Goal: Transaction & Acquisition: Subscribe to service/newsletter

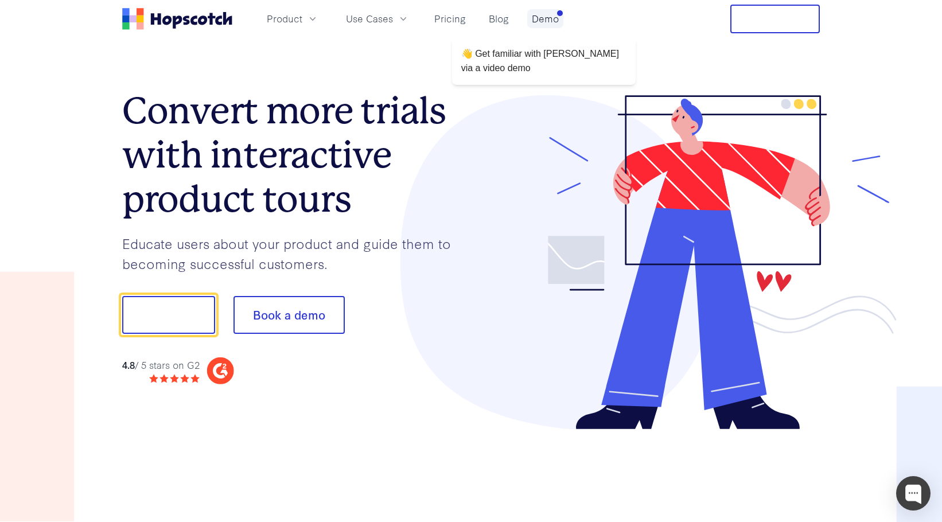
click at [552, 20] on link "Demo" at bounding box center [545, 18] width 36 height 19
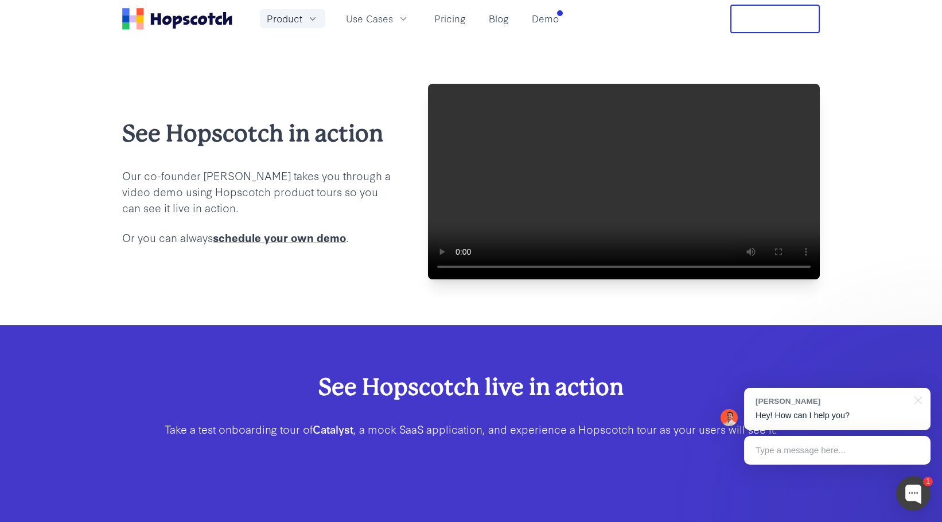
click at [312, 20] on icon "button" at bounding box center [313, 18] width 6 height 3
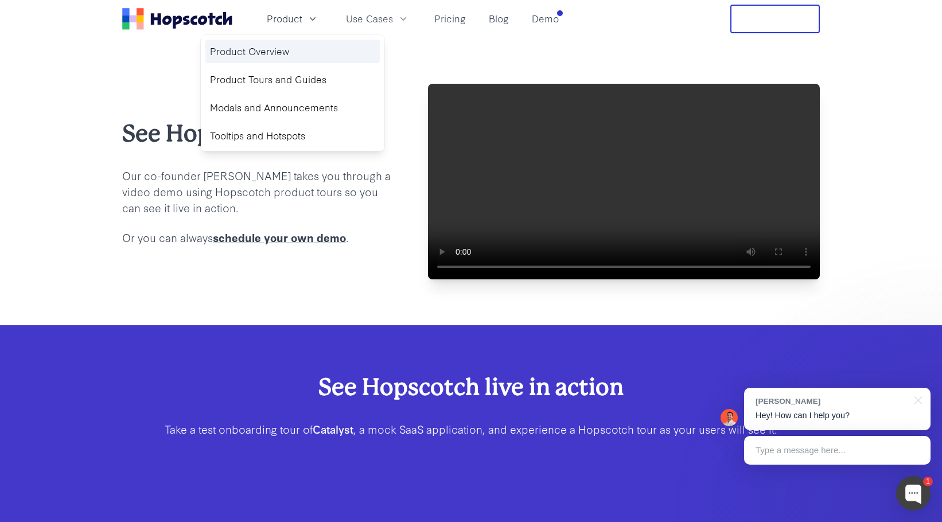
click at [276, 49] on link "Product Overview" at bounding box center [292, 52] width 174 height 24
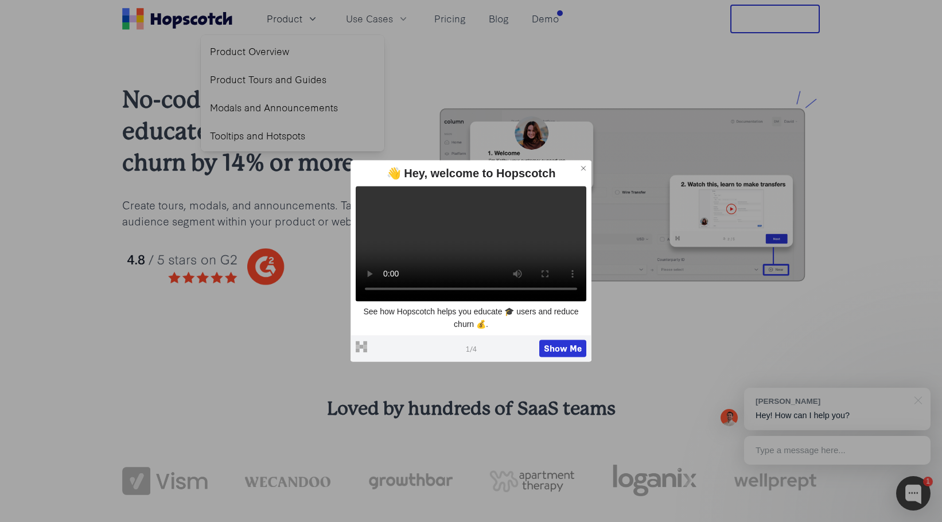
click at [585, 164] on icon at bounding box center [583, 168] width 8 height 8
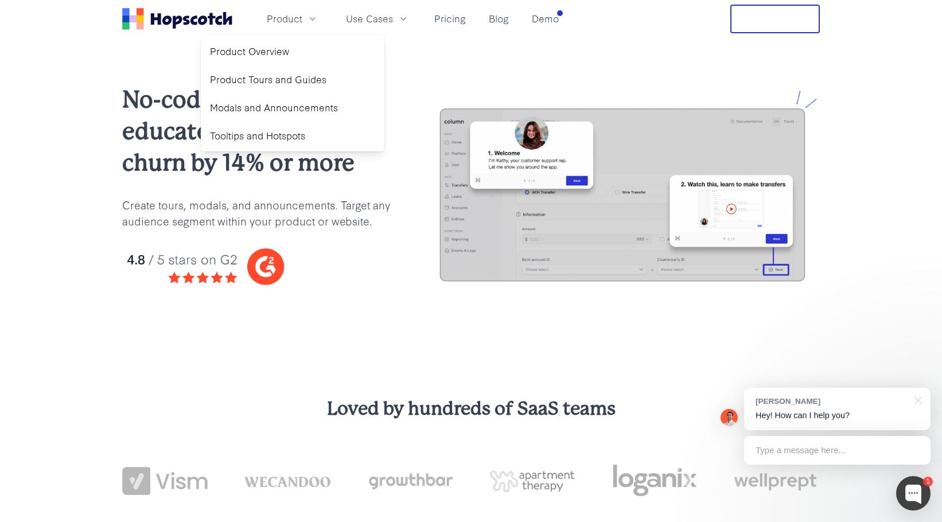
click at [808, 25] on button "Free Trial" at bounding box center [774, 19] width 89 height 29
